Goal: Information Seeking & Learning: Learn about a topic

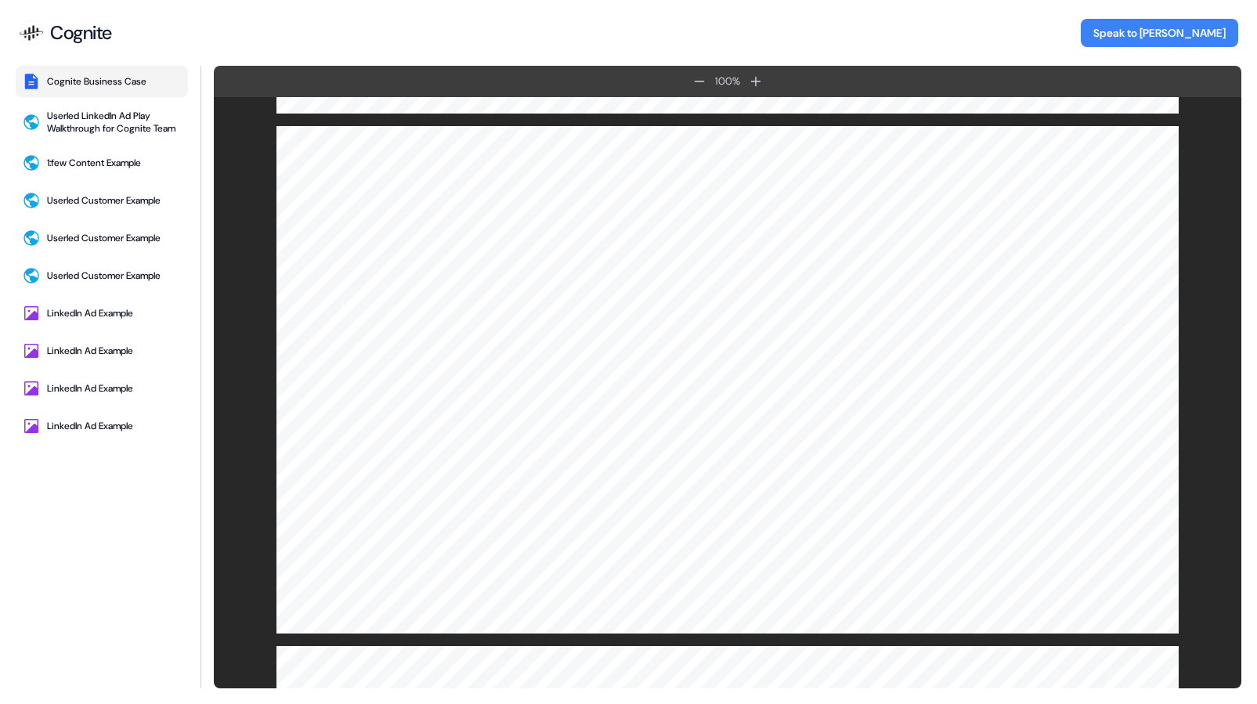
scroll to position [839, 0]
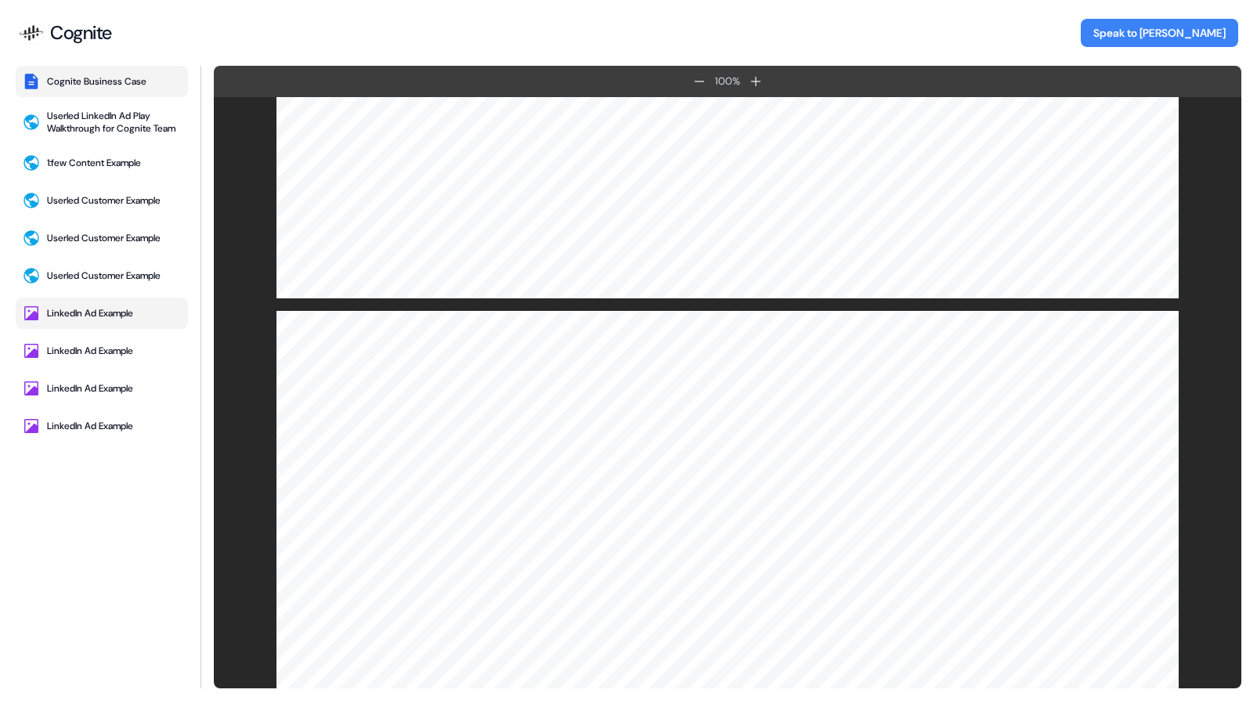
click at [99, 316] on div "LinkedIn Ad Example" at bounding box center [90, 313] width 86 height 13
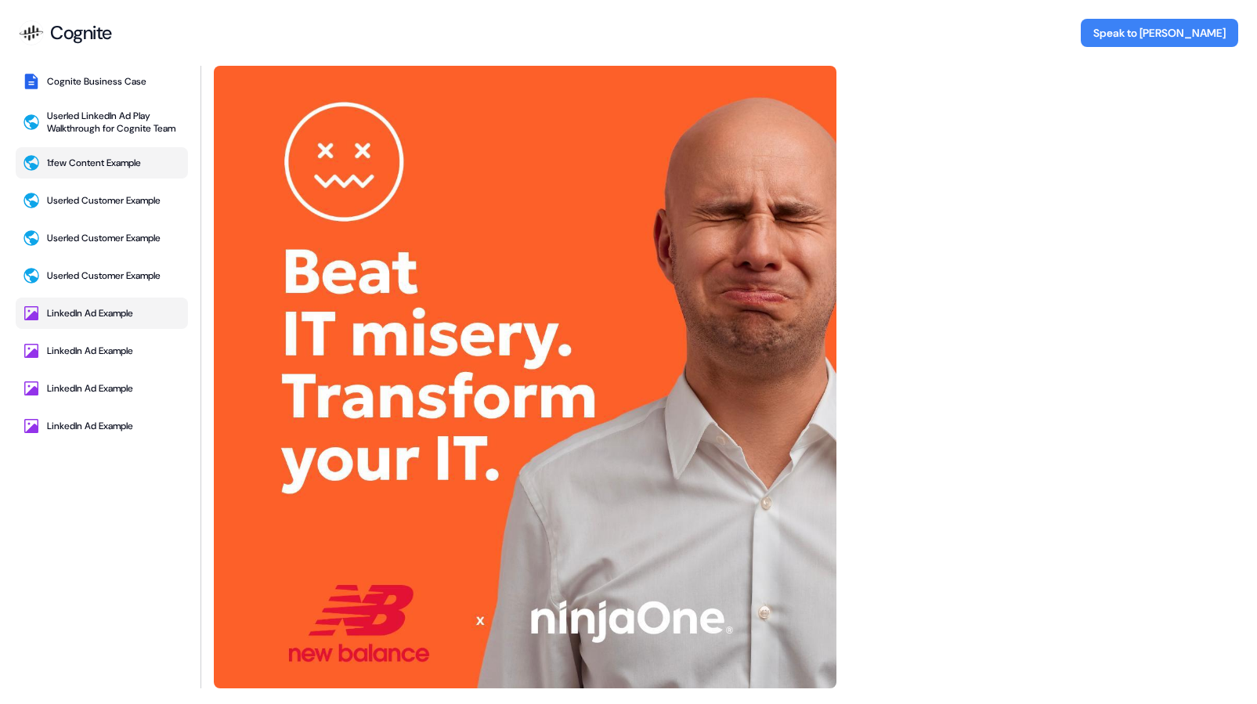
click at [85, 171] on button "1:few Content Example" at bounding box center [102, 162] width 172 height 31
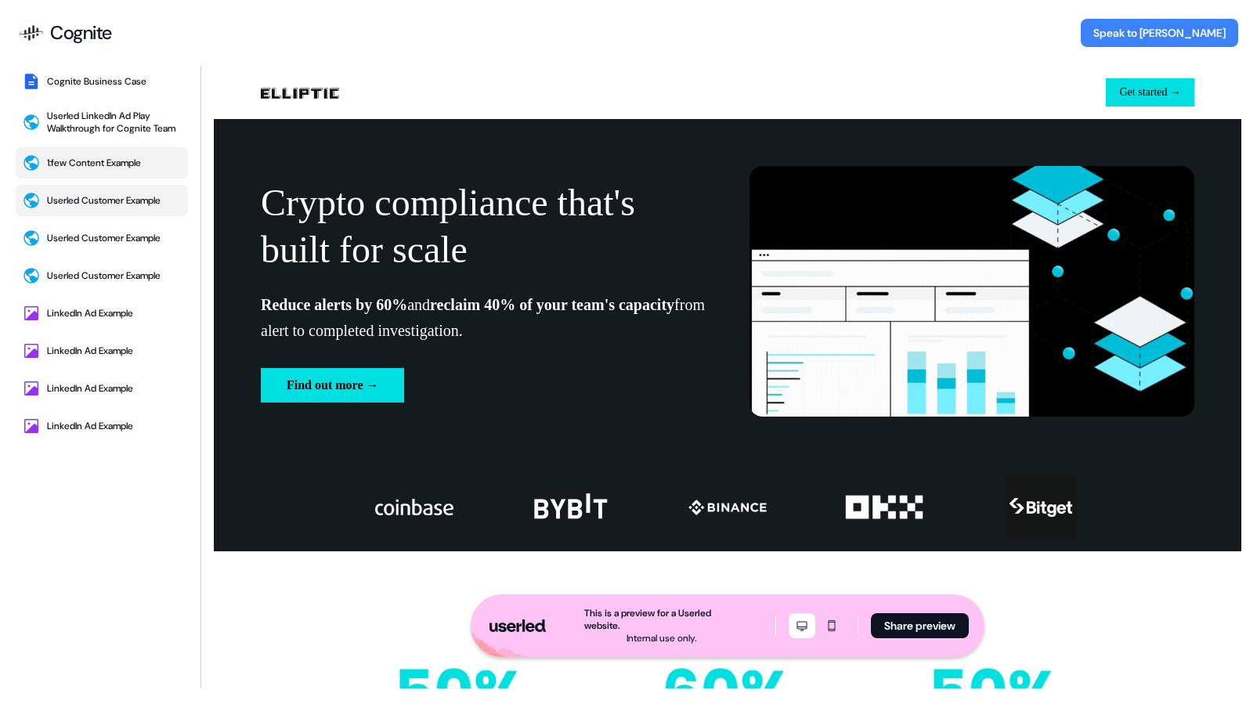
scroll to position [0, 0]
click at [88, 200] on div "Userled Customer Example" at bounding box center [104, 200] width 114 height 13
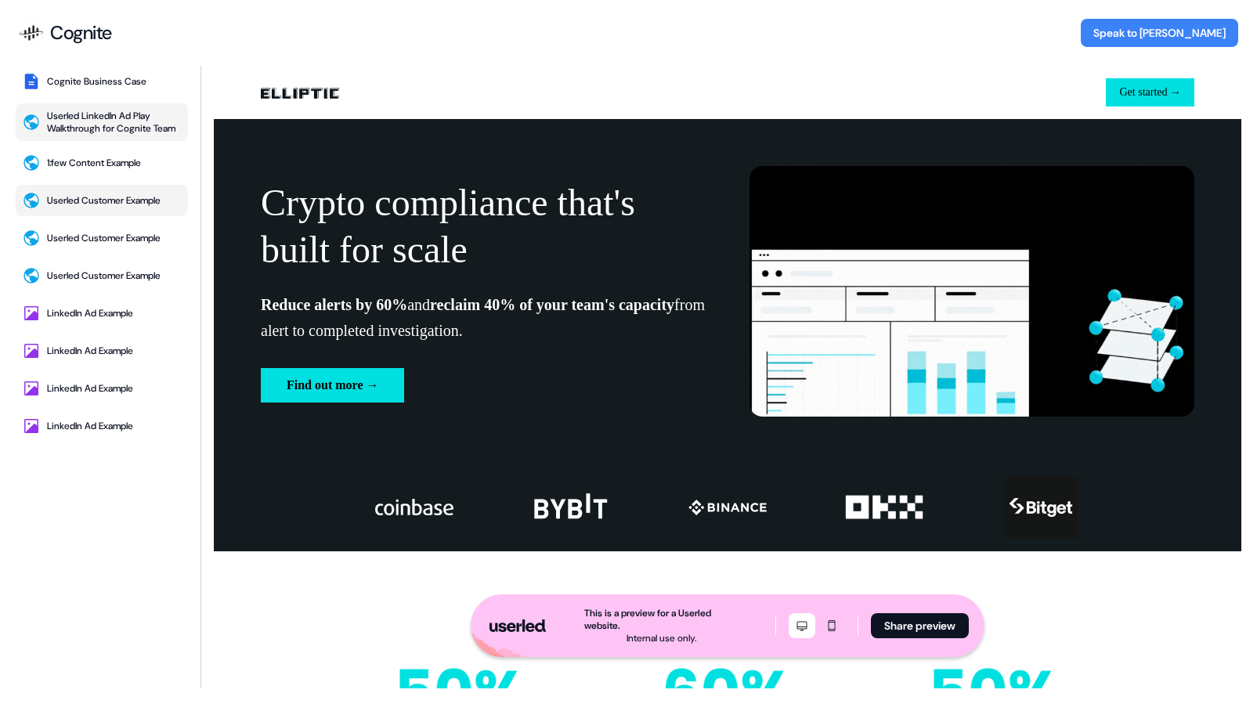
click at [85, 126] on div "Userled LinkedIn Ad Play Walkthrough for Cognite Team" at bounding box center [114, 122] width 135 height 25
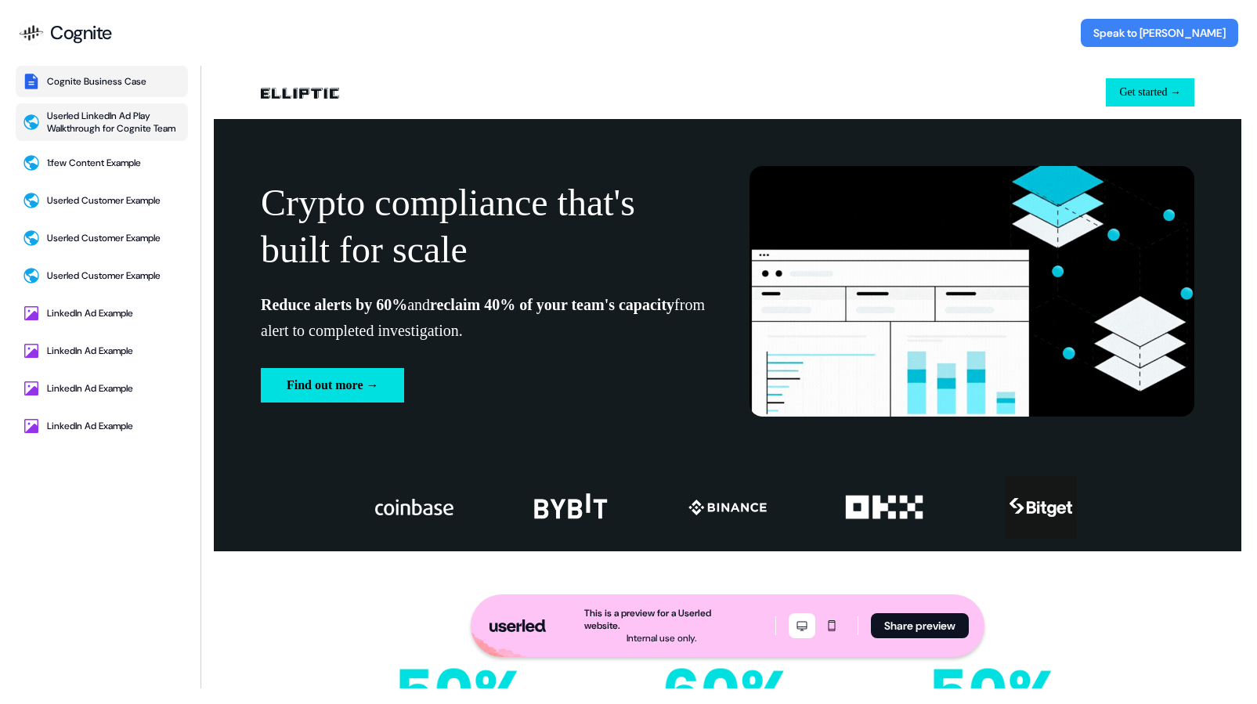
click at [81, 78] on div "Cognite Business Case" at bounding box center [96, 81] width 99 height 13
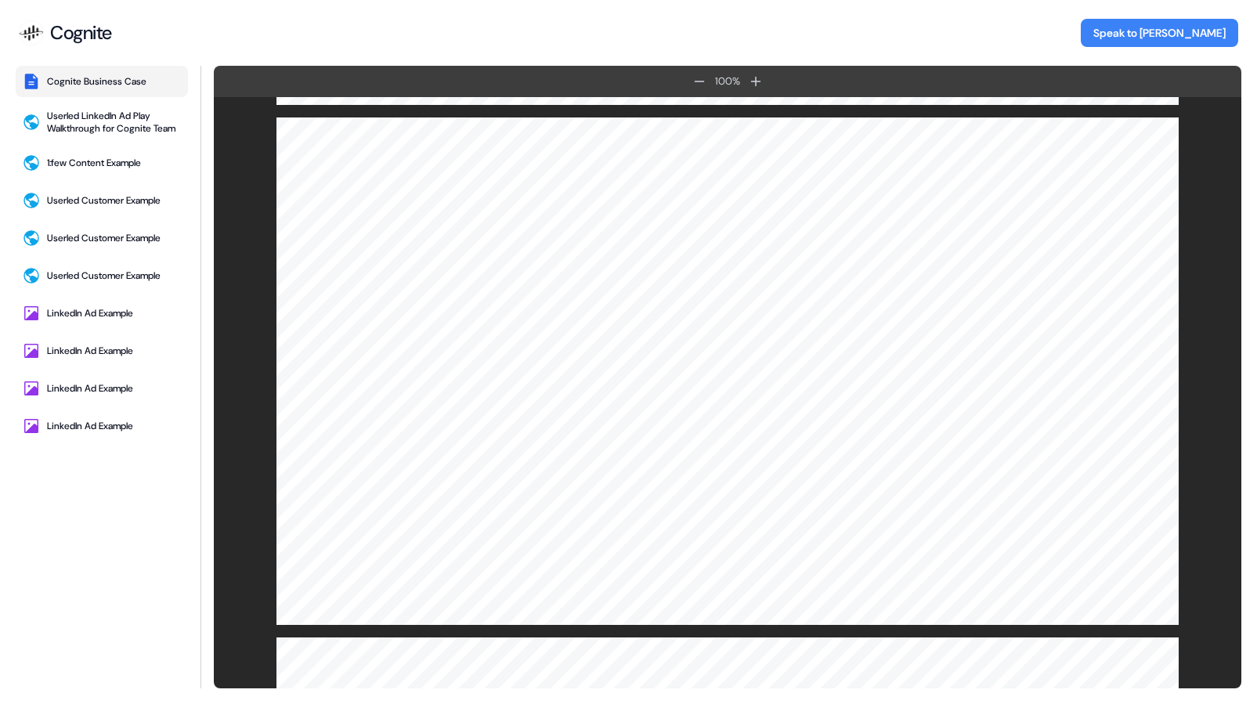
scroll to position [2591, 0]
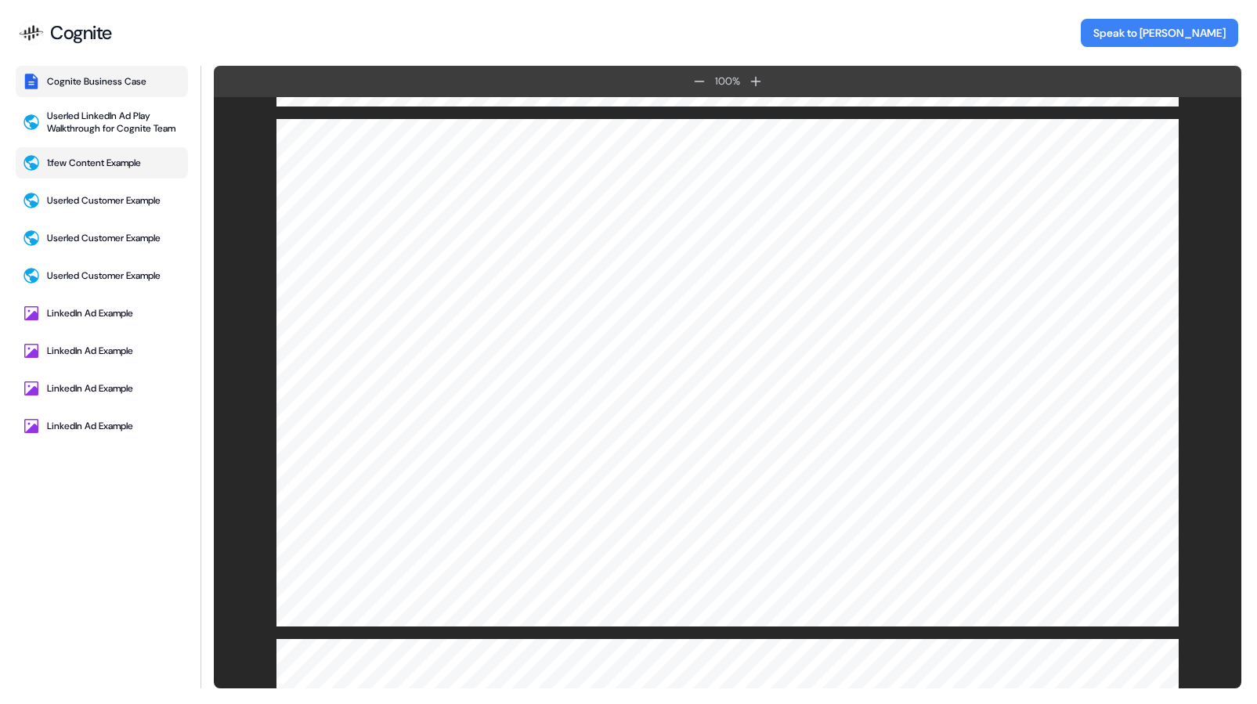
click at [81, 153] on button "1:few Content Example" at bounding box center [102, 162] width 172 height 31
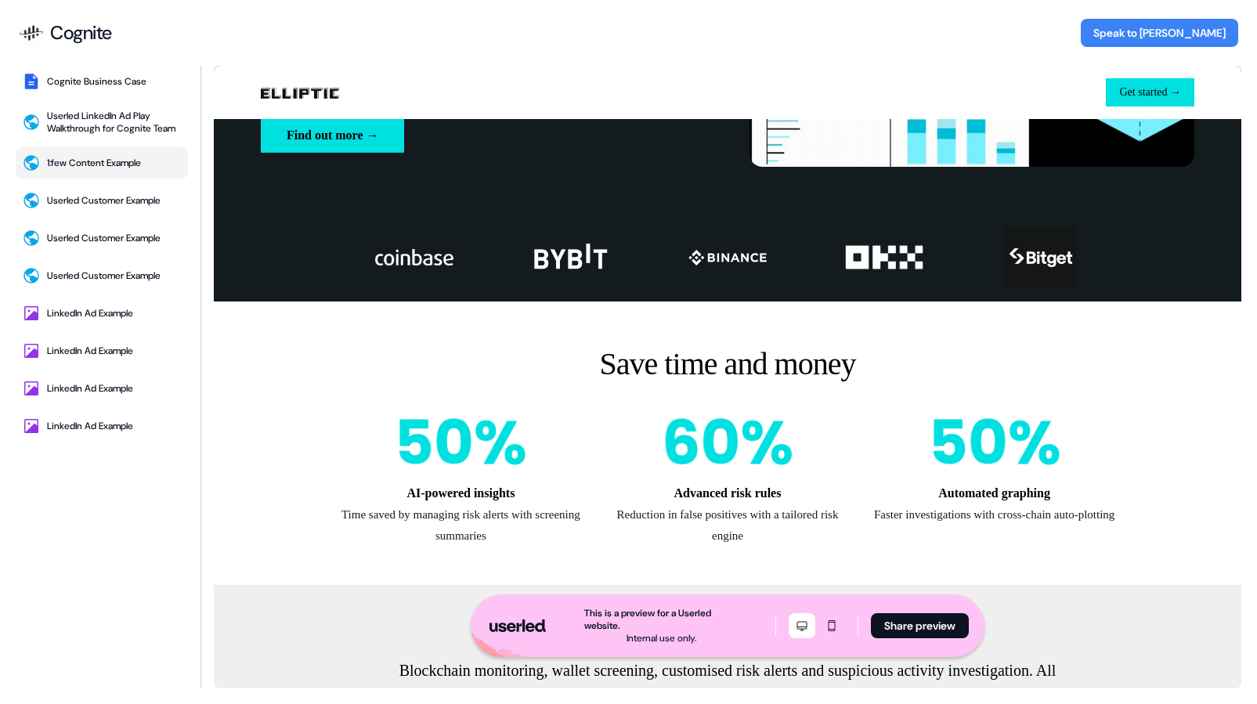
scroll to position [0, 0]
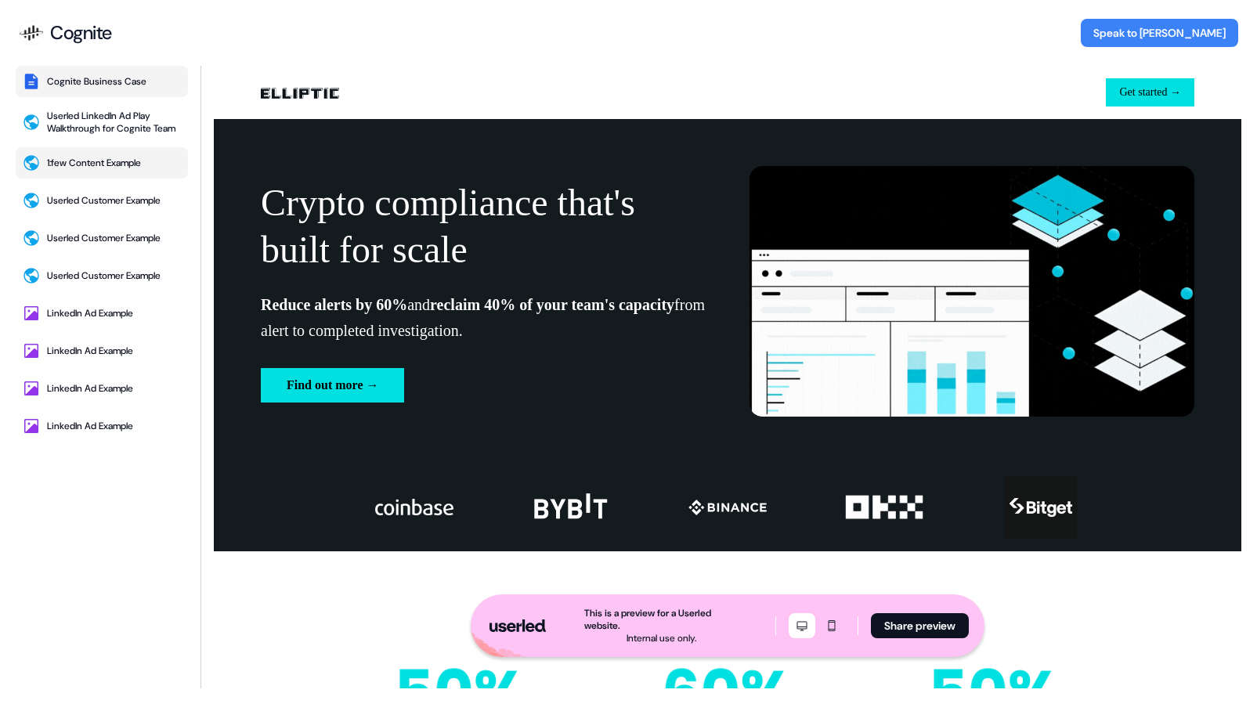
click at [98, 74] on button "Cognite Business Case" at bounding box center [102, 81] width 172 height 31
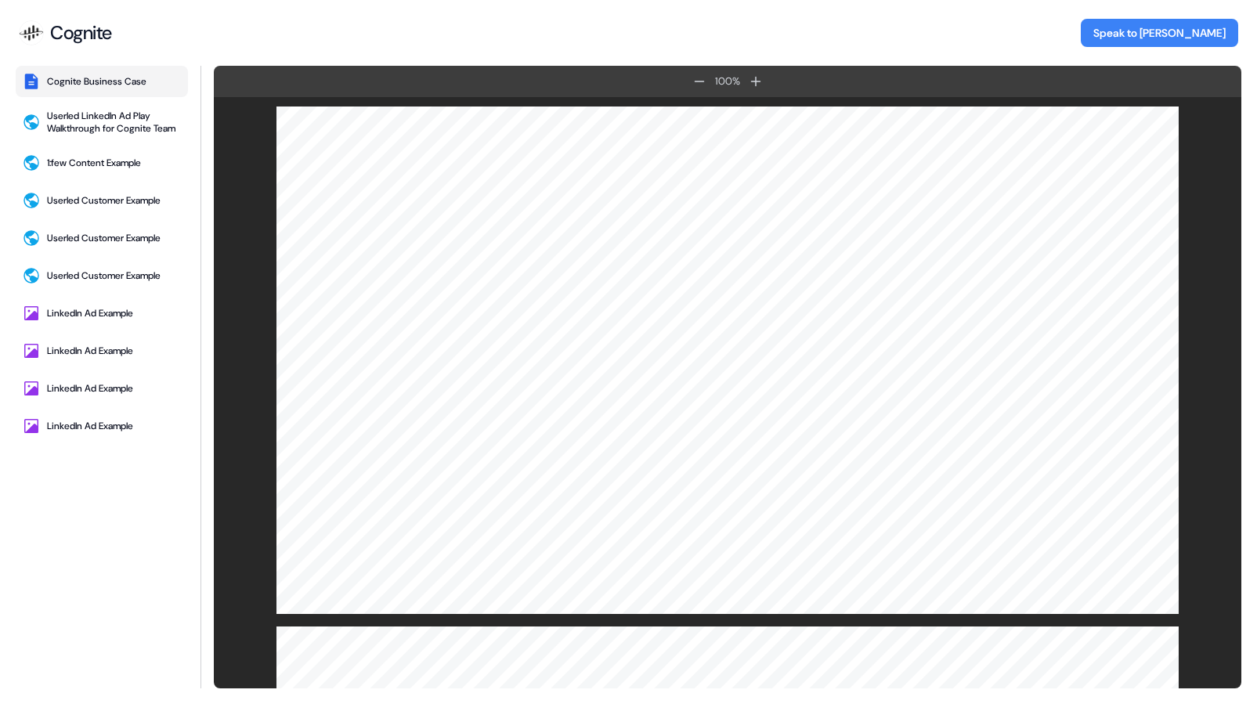
scroll to position [6239, 0]
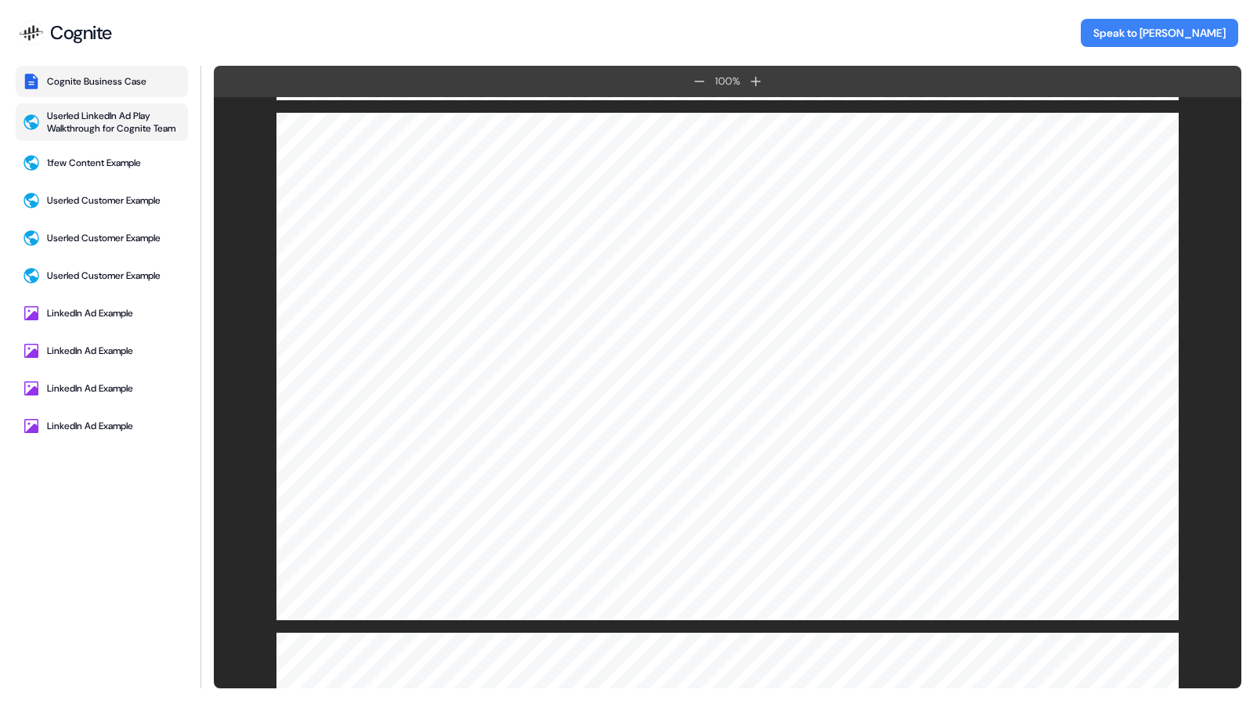
click at [158, 126] on div "Userled LinkedIn Ad Play Walkthrough for Cognite Team" at bounding box center [114, 122] width 135 height 25
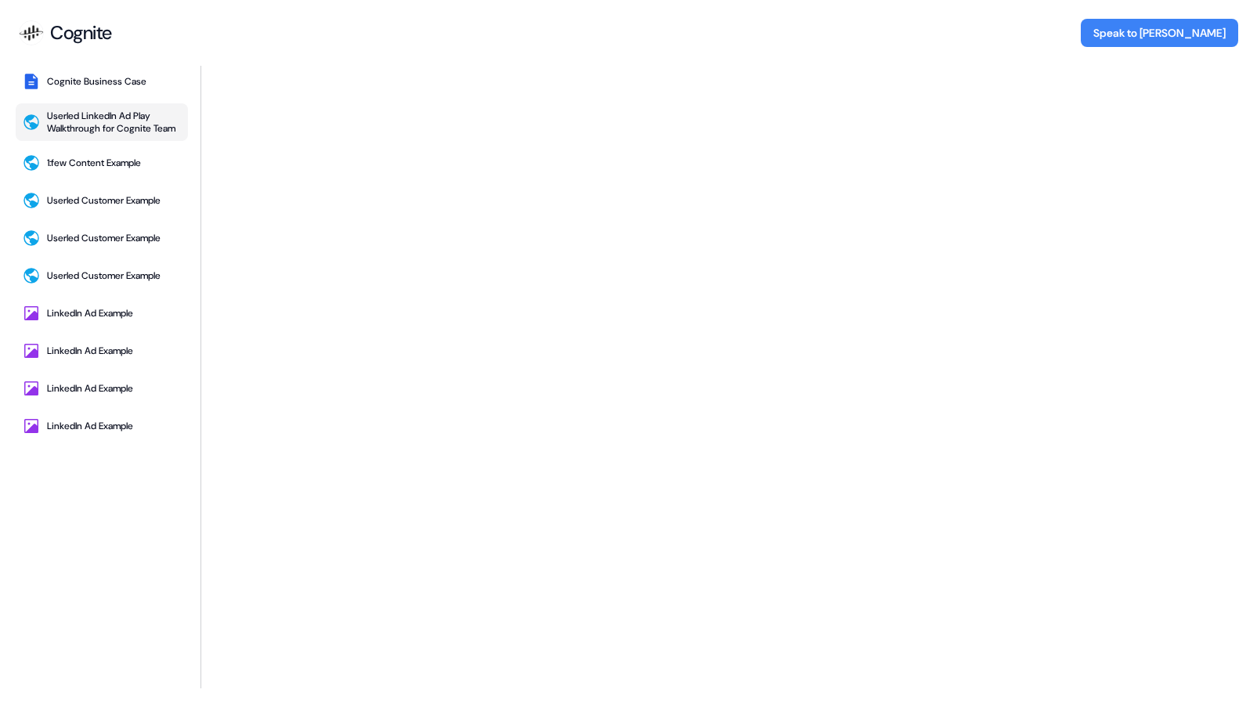
click at [74, 34] on div "Cognite" at bounding box center [81, 33] width 62 height 24
click at [24, 36] on img at bounding box center [31, 32] width 25 height 25
click at [33, 32] on img at bounding box center [31, 32] width 25 height 25
click at [107, 298] on button "LinkedIn Ad Example" at bounding box center [102, 313] width 172 height 31
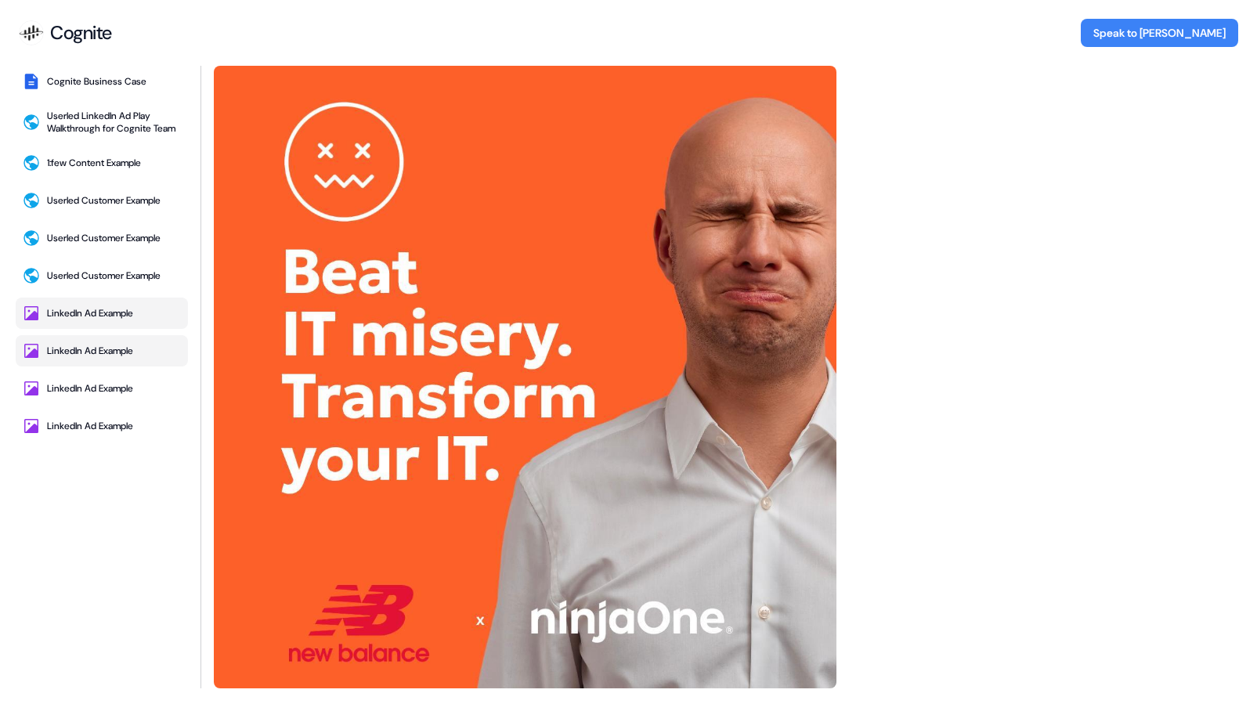
click at [111, 352] on div "LinkedIn Ad Example" at bounding box center [90, 351] width 86 height 13
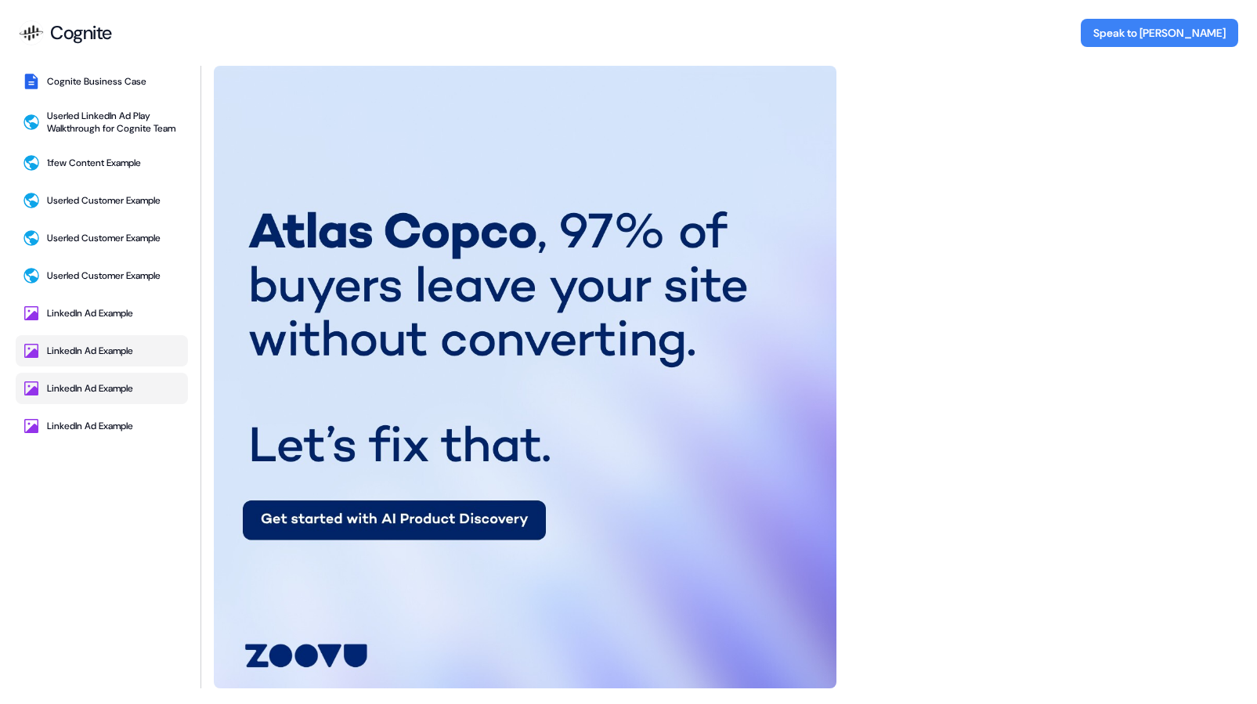
click at [114, 394] on div "LinkedIn Ad Example" at bounding box center [90, 388] width 86 height 13
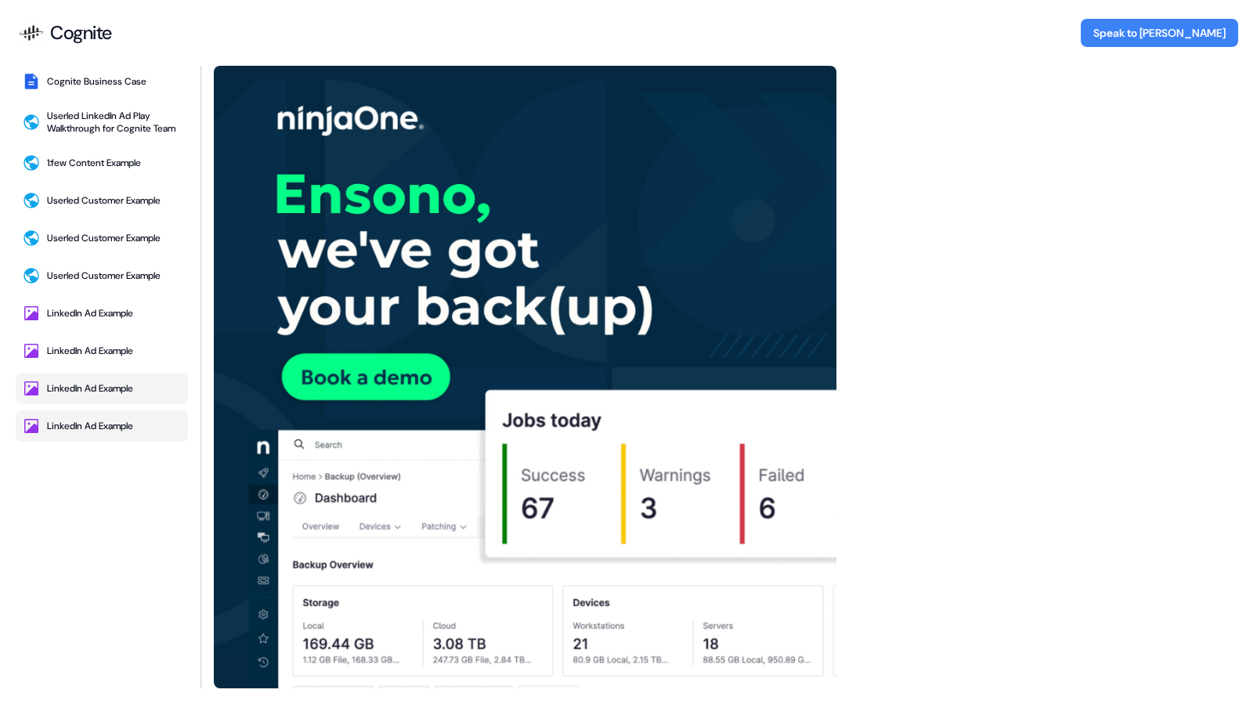
click at [111, 427] on div "LinkedIn Ad Example" at bounding box center [90, 426] width 86 height 13
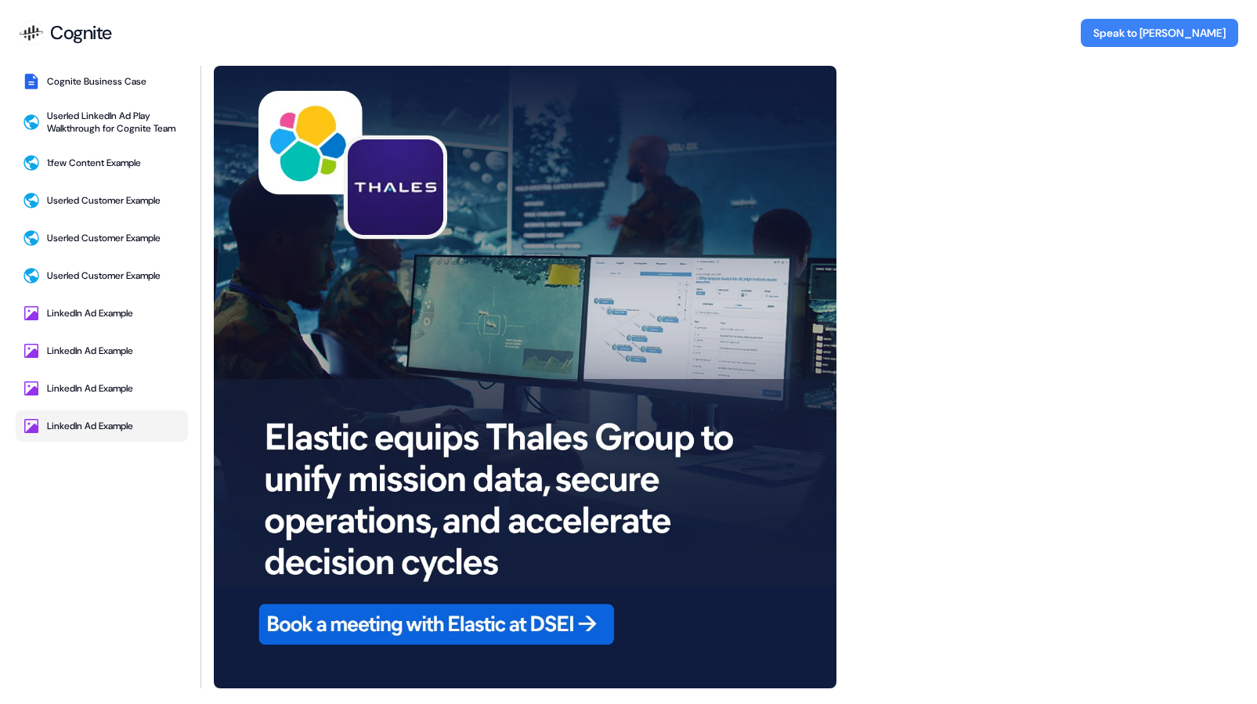
click at [74, 103] on div "Cognite Business Case Userled LinkedIn Ad Play Walkthrough for Cognite Team 1:f…" at bounding box center [102, 377] width 172 height 623
click at [84, 159] on div "1:few Content Example" at bounding box center [94, 163] width 94 height 13
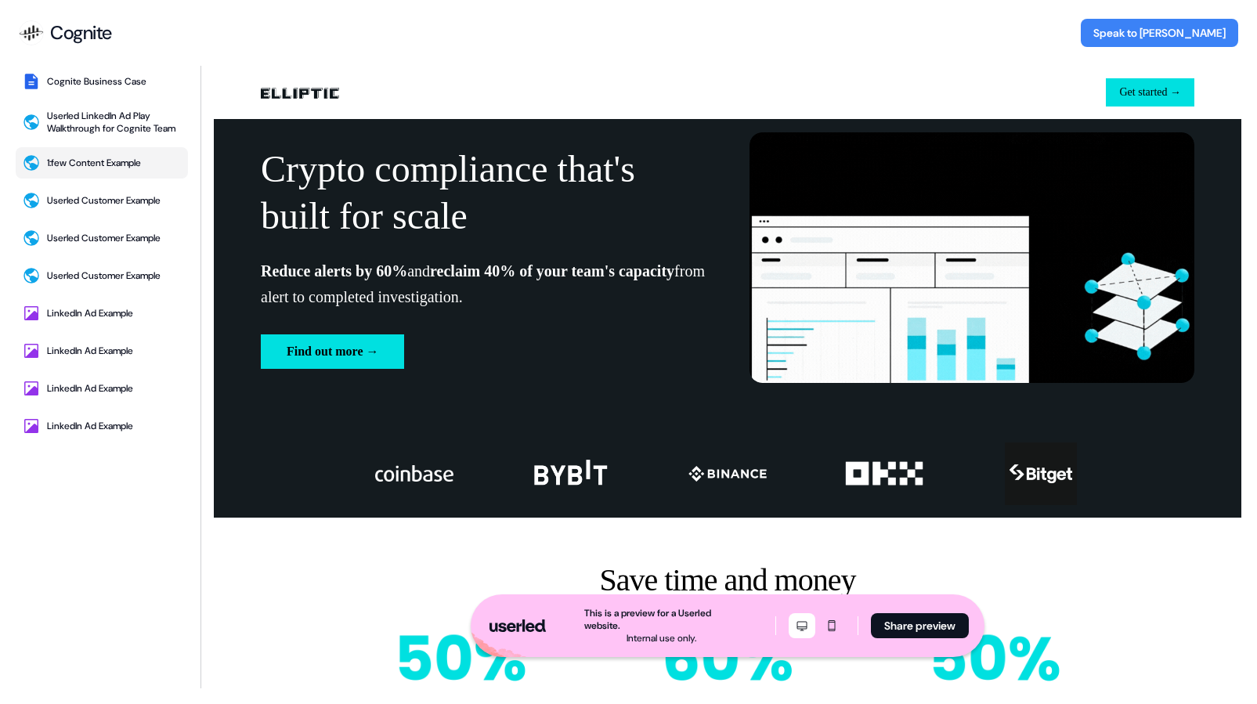
scroll to position [0, 0]
